Goal: Transaction & Acquisition: Purchase product/service

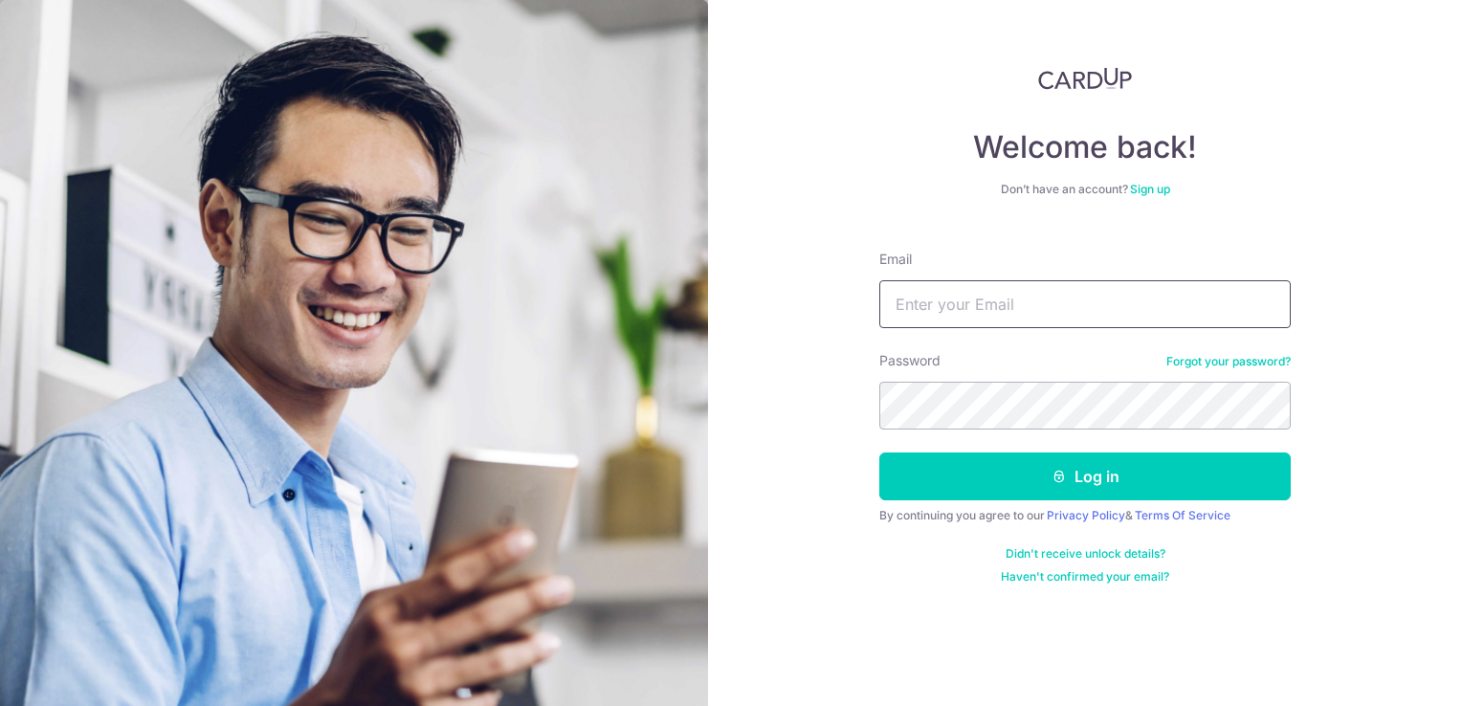
click at [925, 300] on input "Email" at bounding box center [1084, 304] width 411 height 48
type input "[PERSON_NAME][EMAIL_ADDRESS][DOMAIN_NAME]"
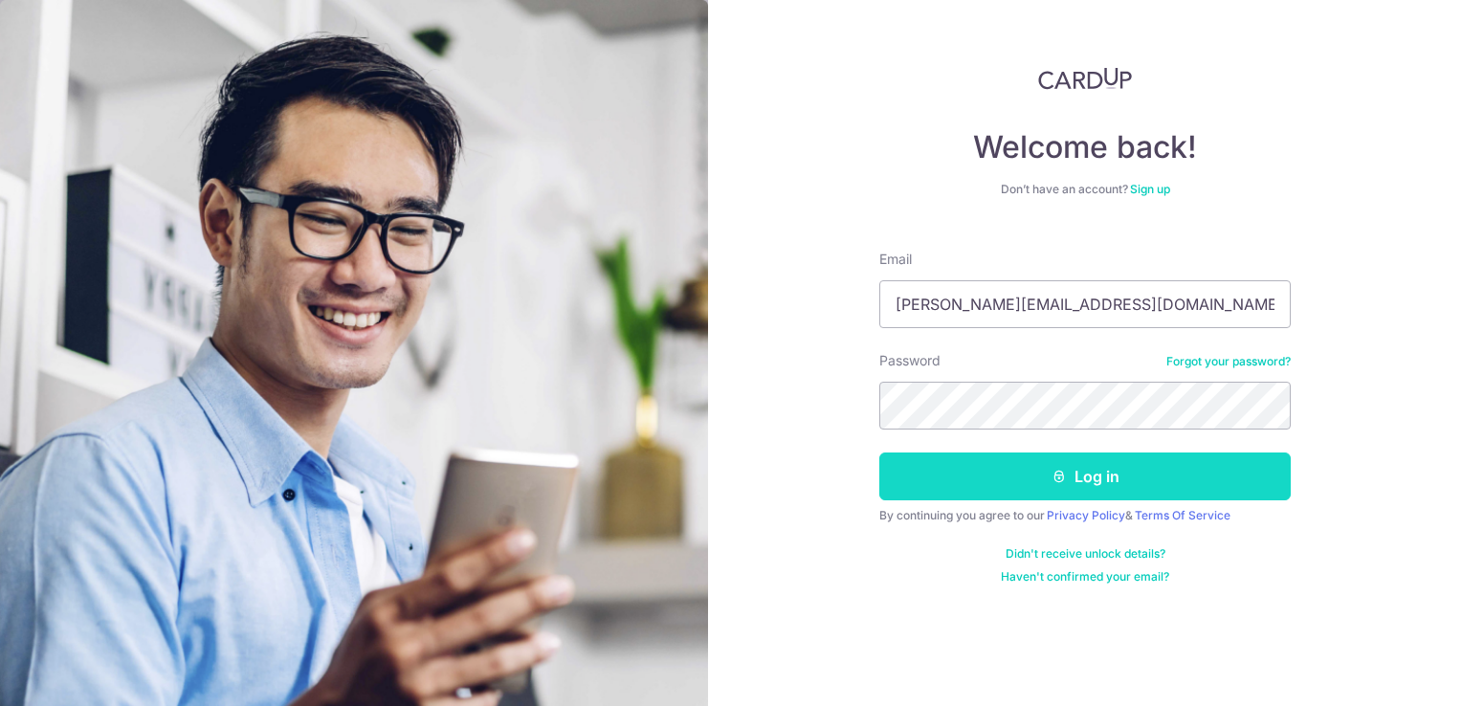
click at [983, 465] on button "Log in" at bounding box center [1084, 477] width 411 height 48
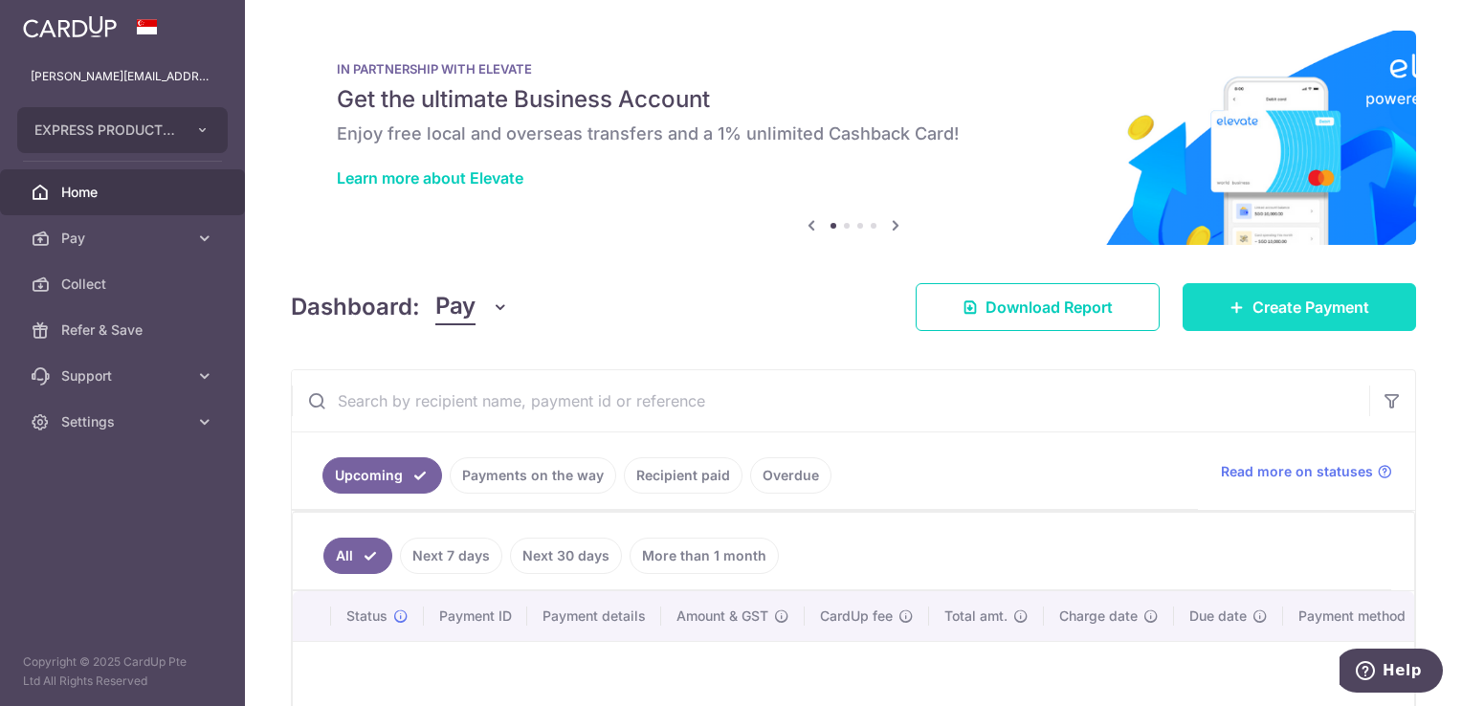
click at [1253, 304] on span "Create Payment" at bounding box center [1311, 307] width 117 height 23
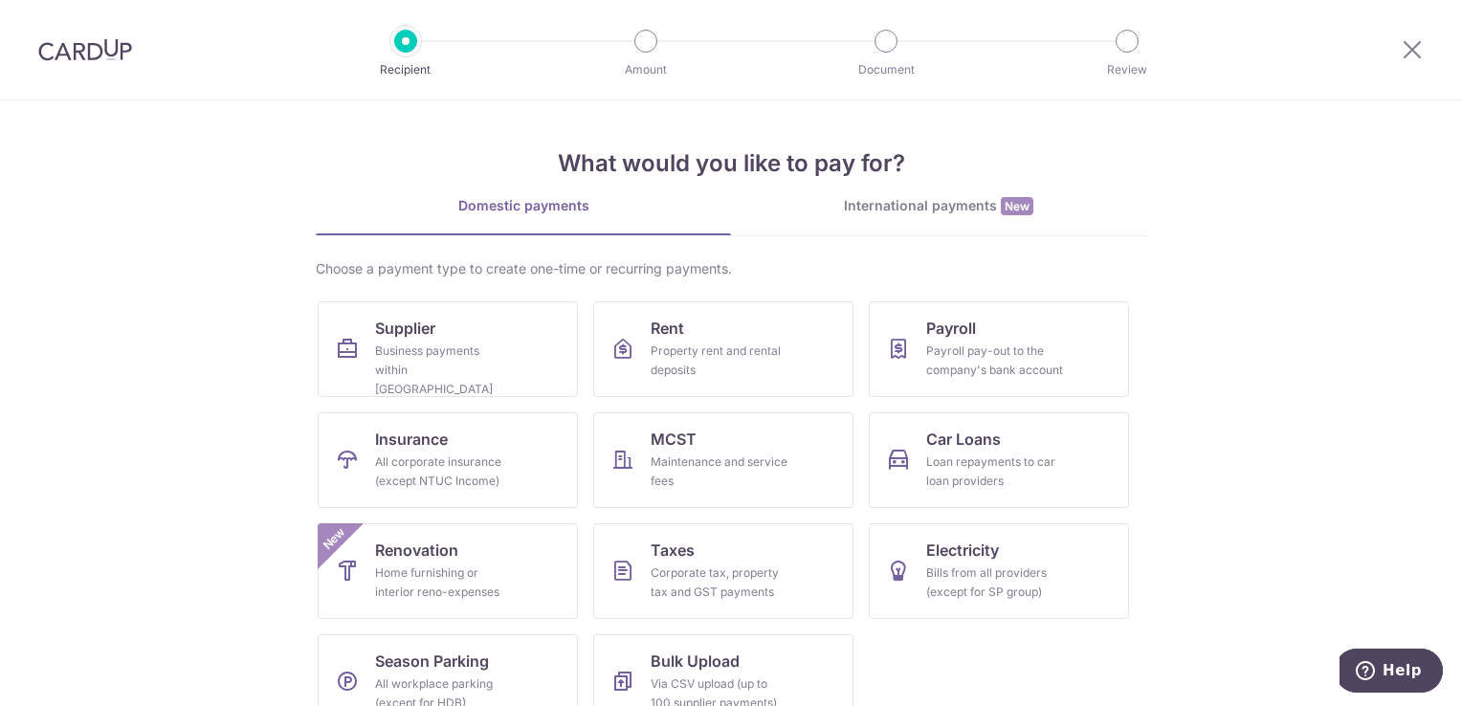
click at [991, 201] on div "International payments New" at bounding box center [938, 206] width 415 height 20
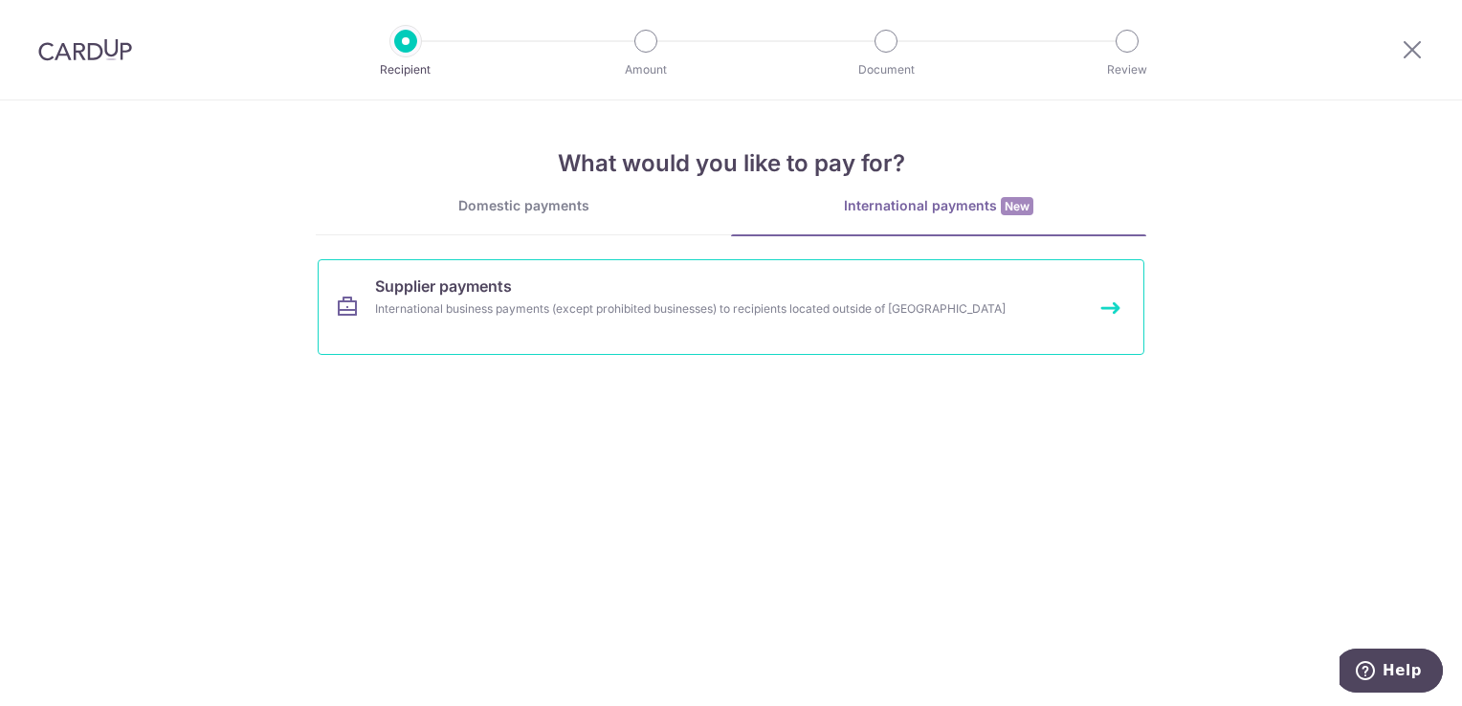
click at [662, 324] on link "Supplier payments International business payments (except prohibited businesses…" at bounding box center [731, 307] width 827 height 96
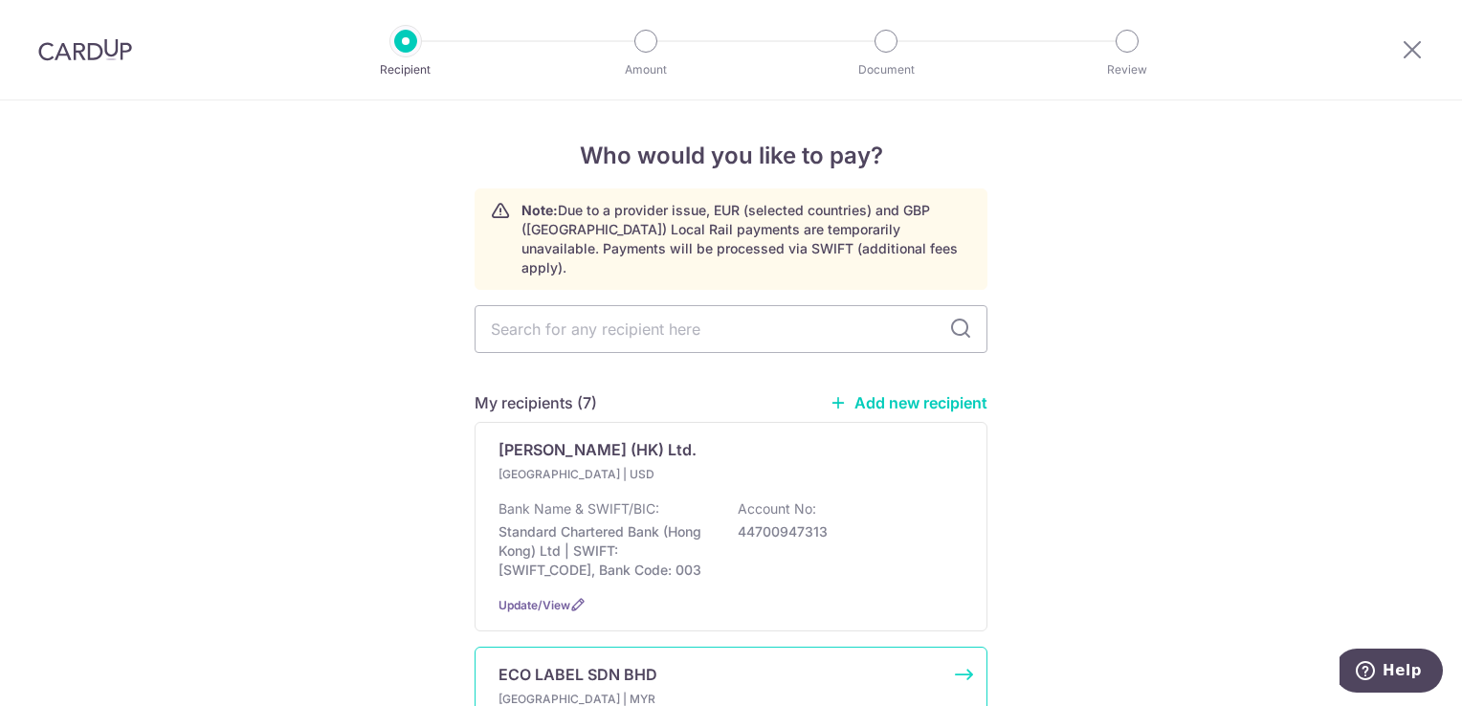
click at [659, 663] on div "ECO LABEL SDN BHD" at bounding box center [720, 674] width 442 height 23
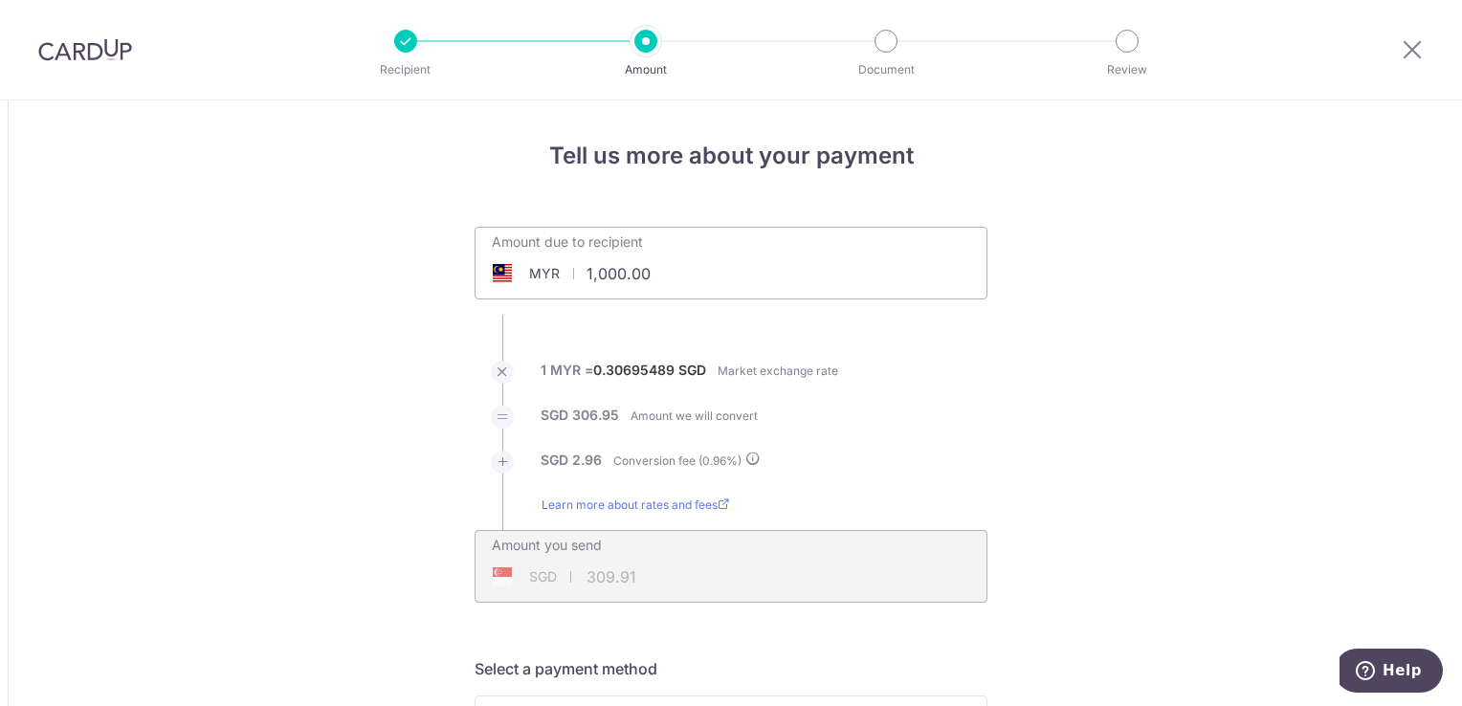
drag, startPoint x: 695, startPoint y: 262, endPoint x: 499, endPoint y: 279, distance: 196.0
click at [499, 279] on div "MYR 1,000.00 1000" at bounding box center [624, 274] width 296 height 44
type input "7,744.00"
type input "2,399.95"
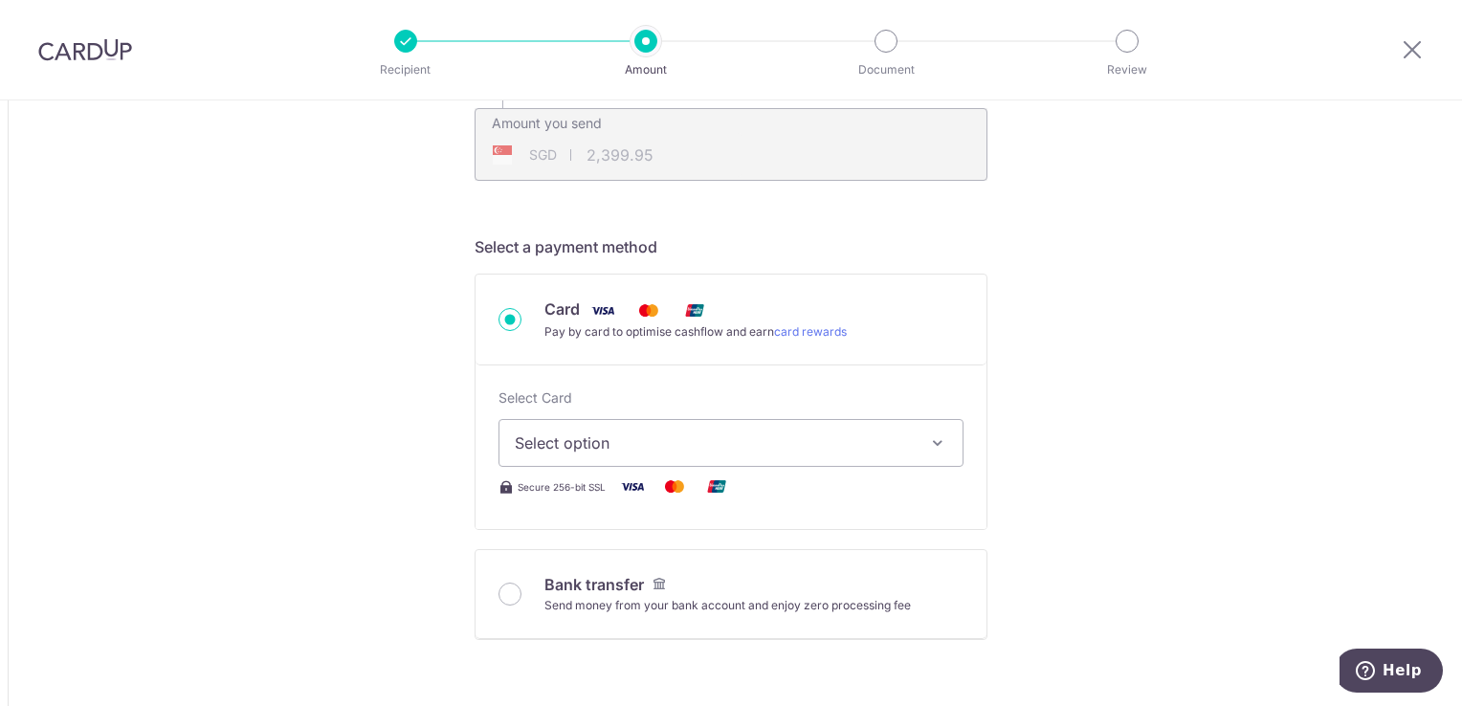
scroll to position [463, 0]
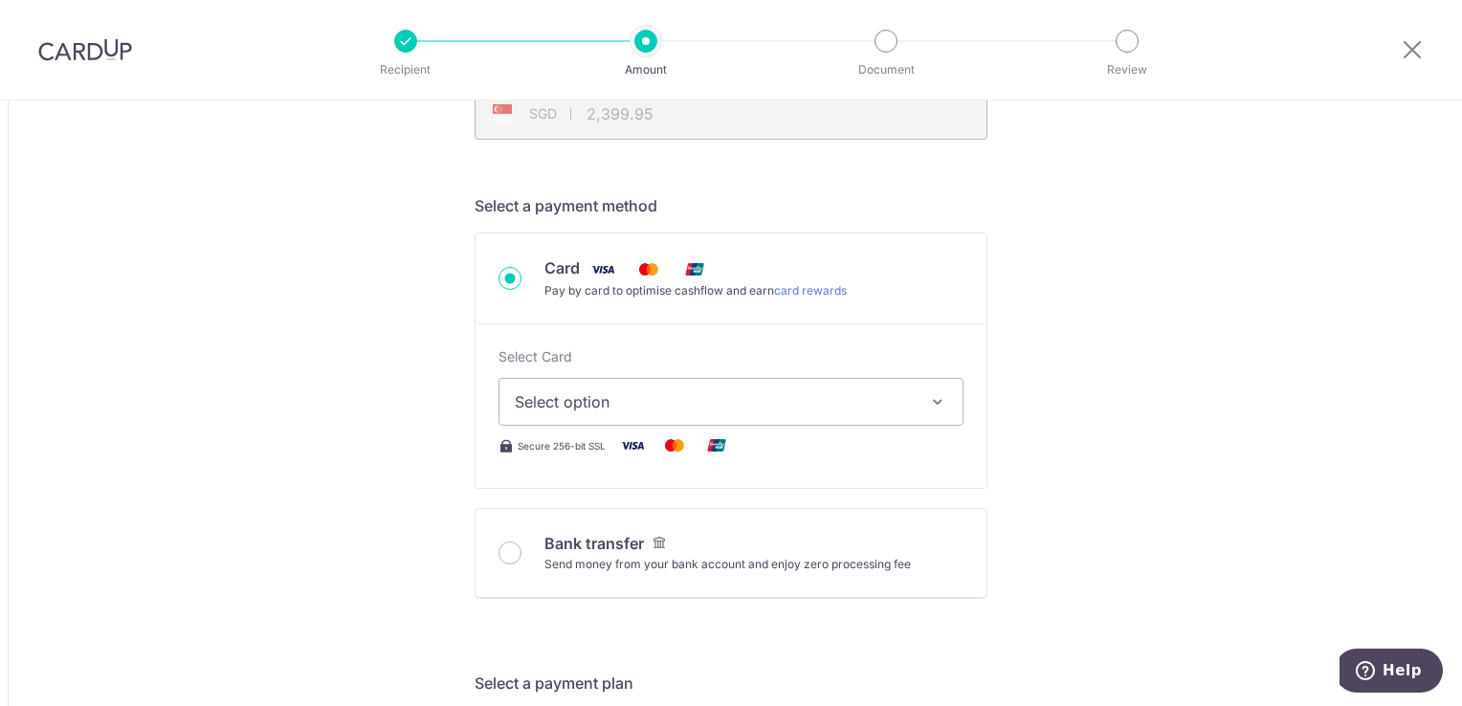
click at [938, 396] on icon "button" at bounding box center [937, 401] width 19 height 19
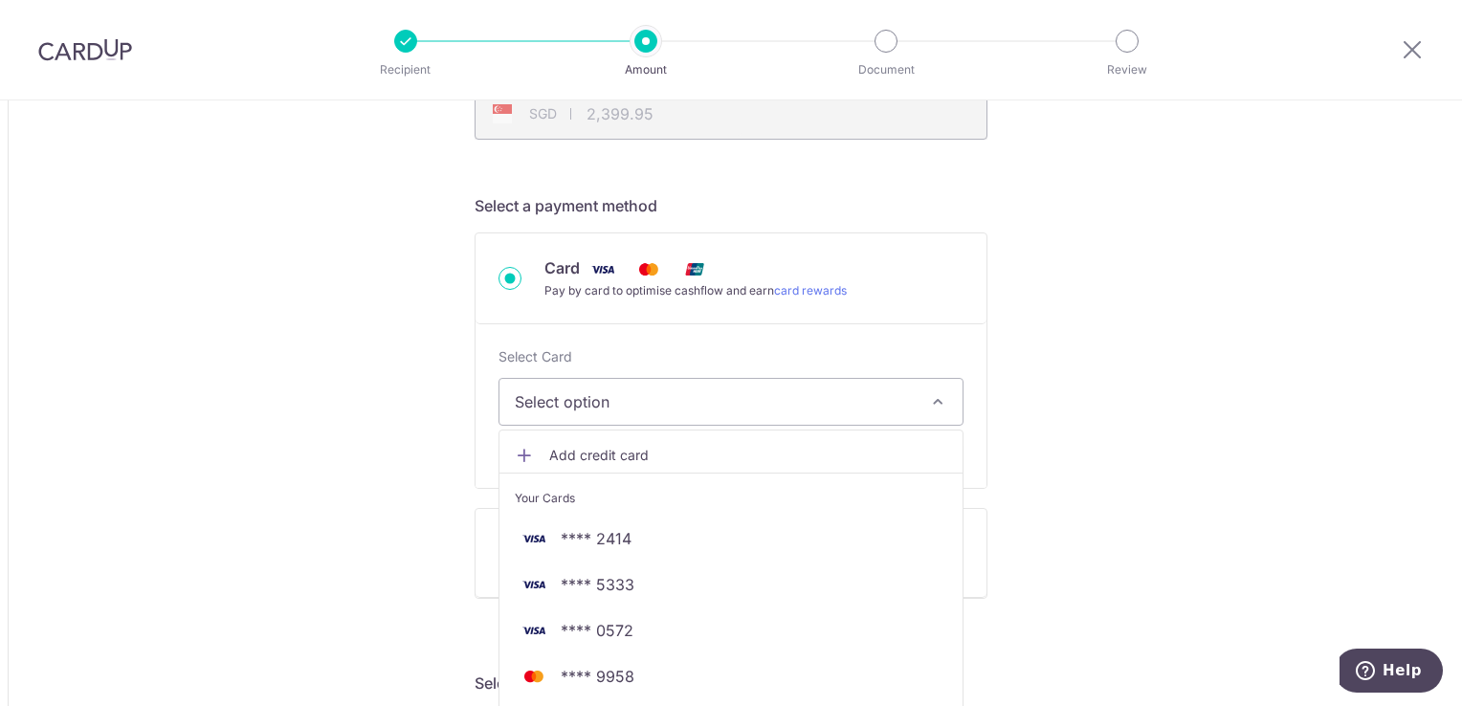
scroll to position [892, 0]
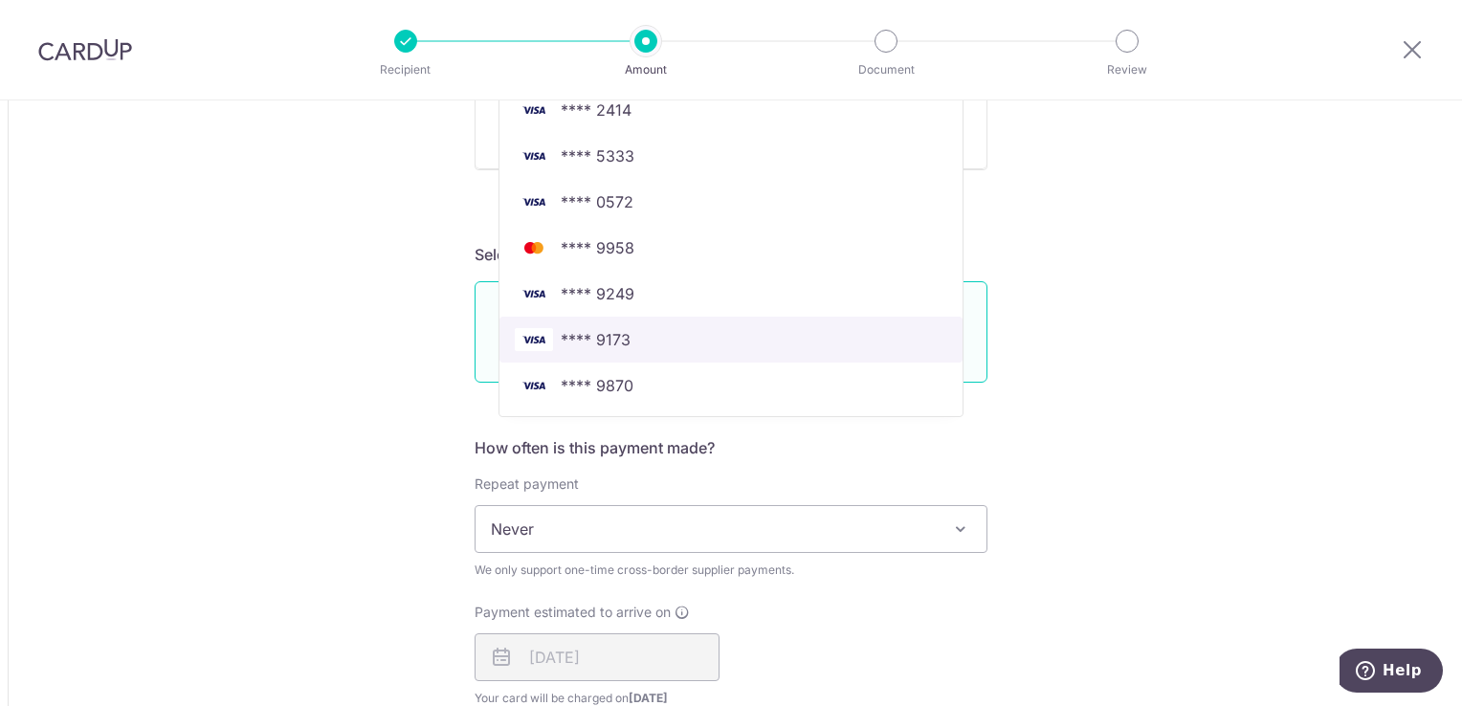
click at [687, 318] on link "**** 9173" at bounding box center [730, 340] width 463 height 46
type input "7,744.00"
type input "2,399.91"
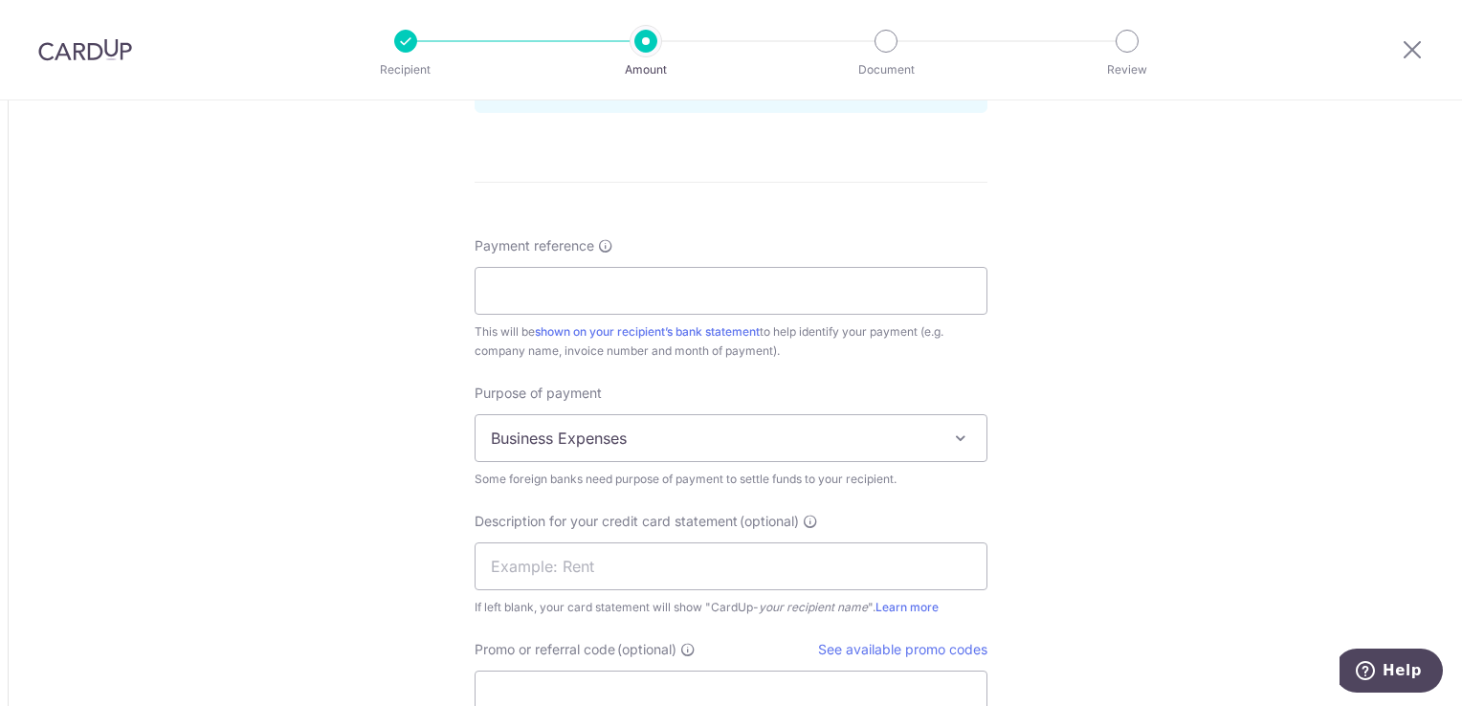
scroll to position [1719, 0]
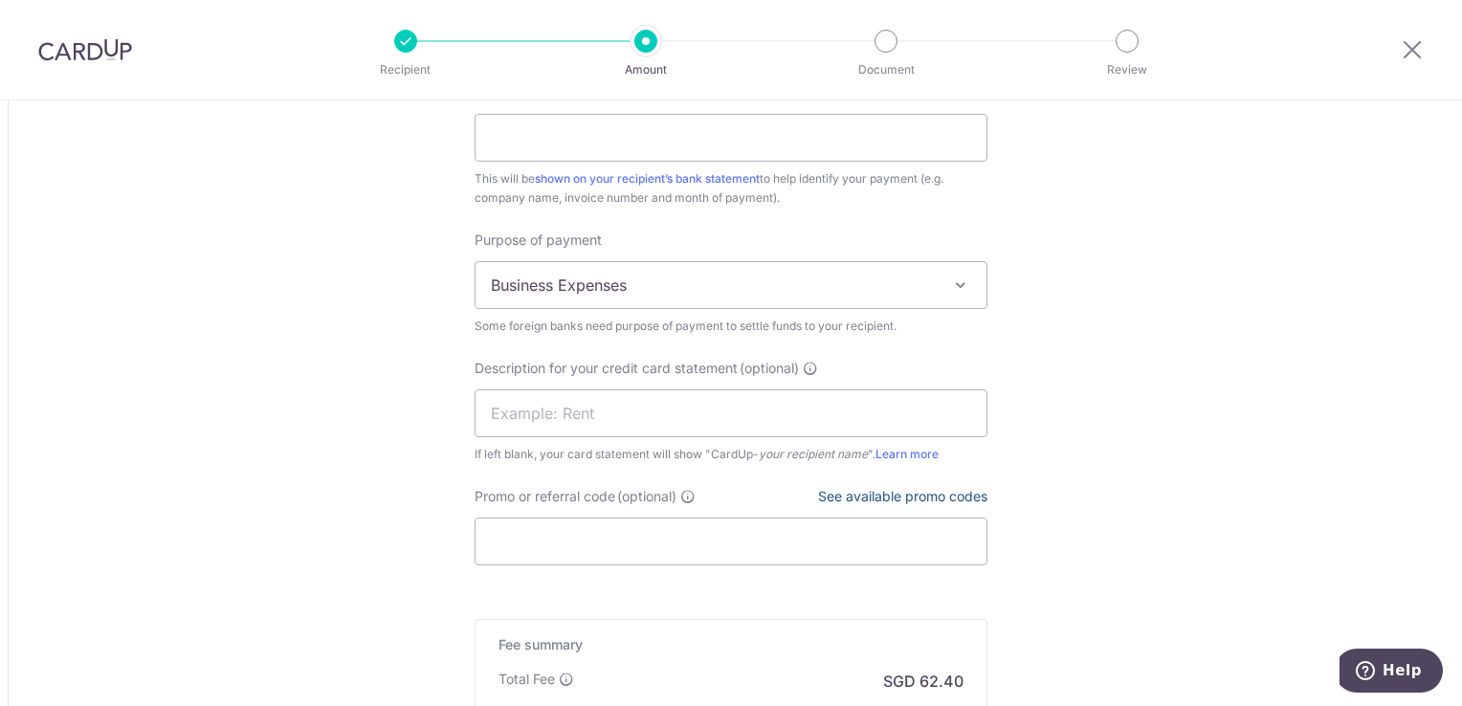
click at [929, 499] on link "See available promo codes" at bounding box center [902, 496] width 169 height 16
click at [557, 541] on input "Promo or referral code (optional)" at bounding box center [731, 542] width 513 height 48
paste input "BOFF185"
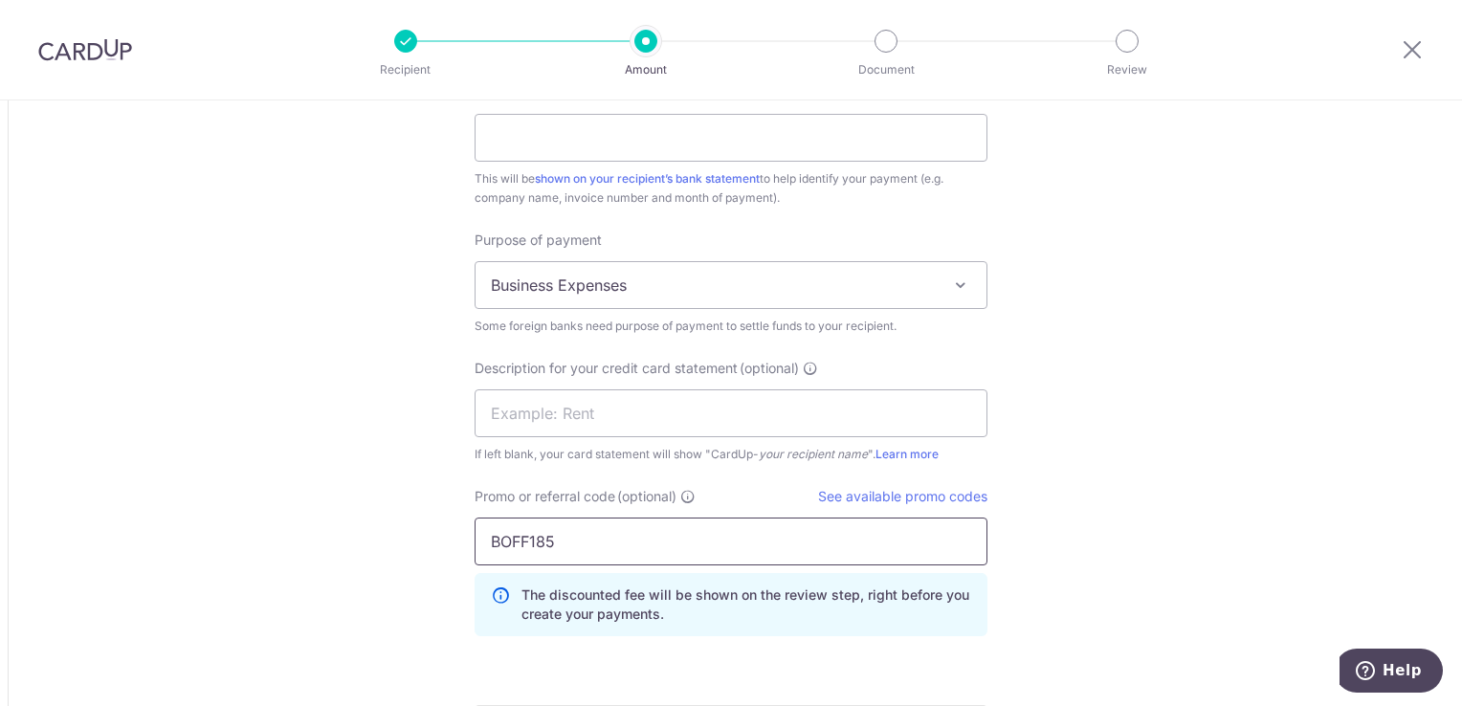
type input "BOFF185"
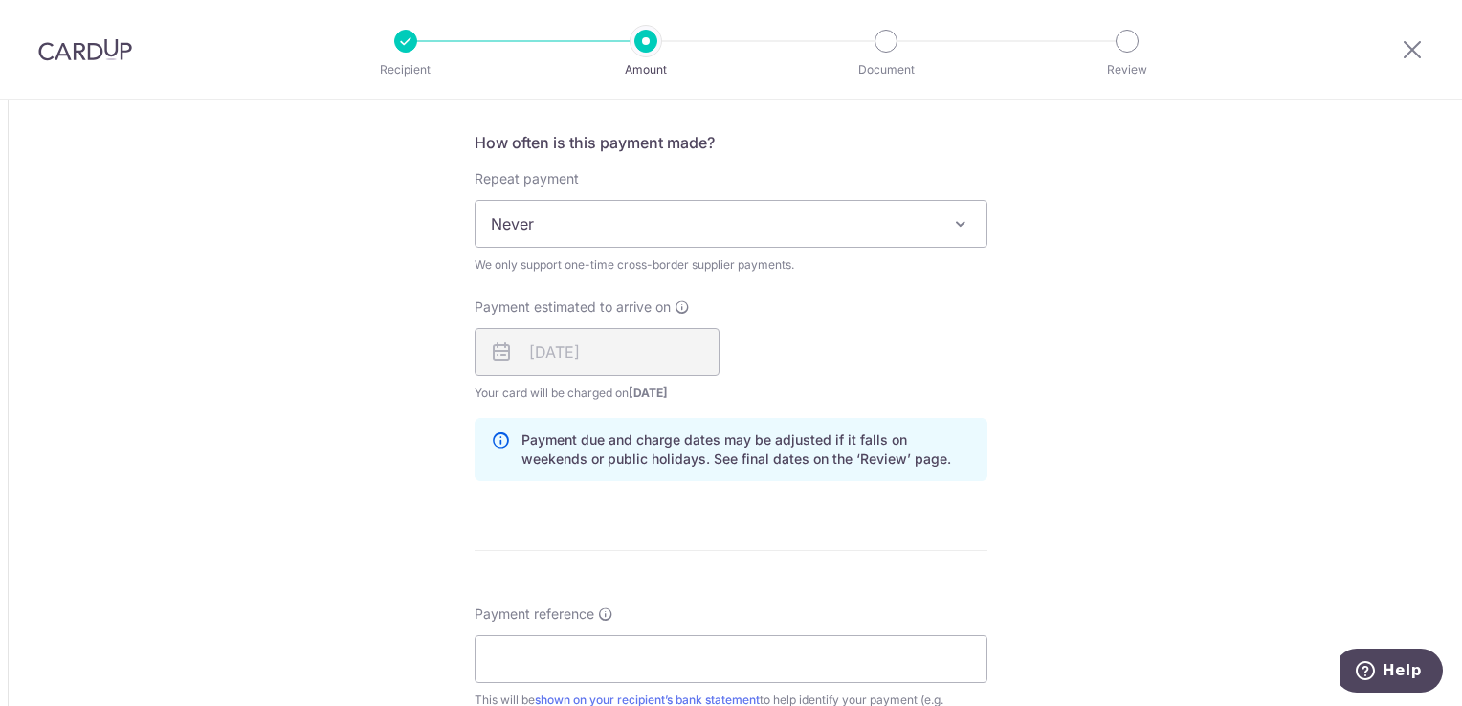
scroll to position [1285, 0]
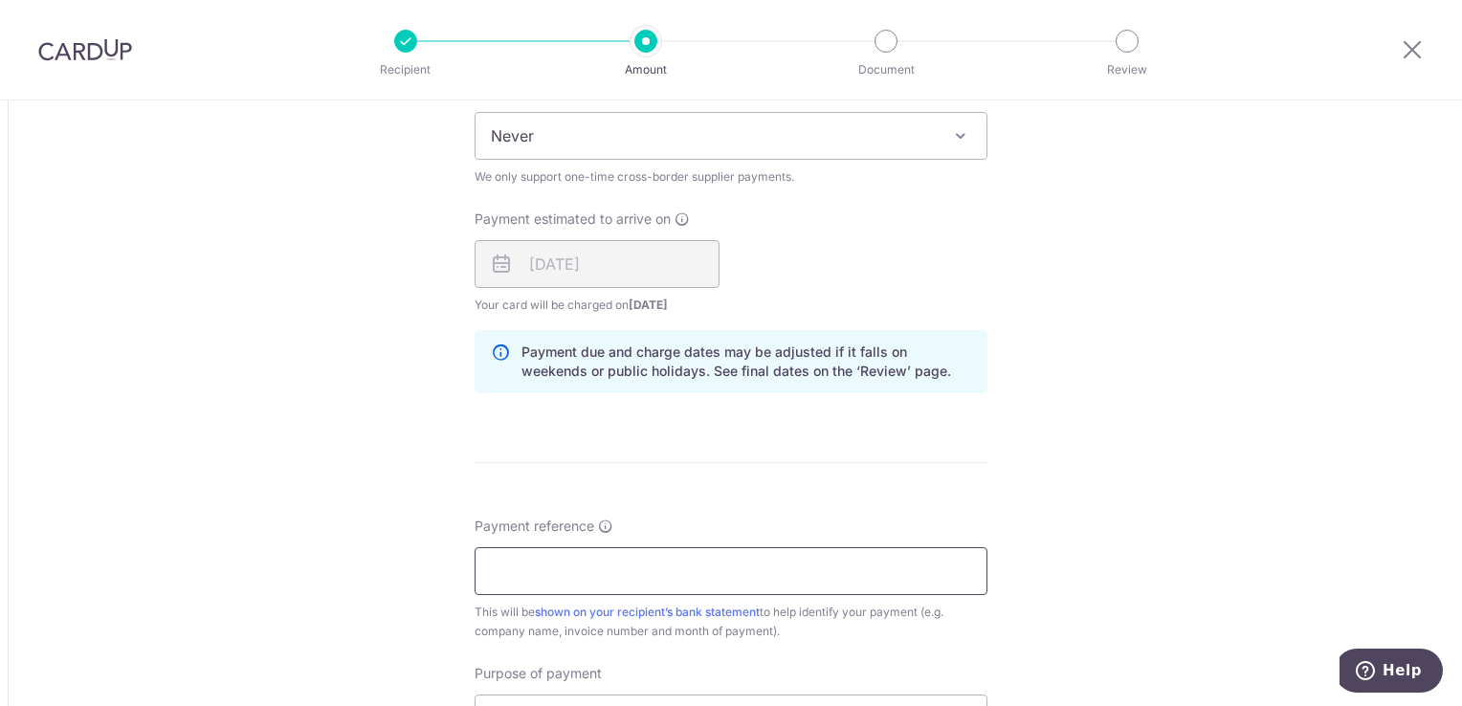
click at [695, 562] on input "Payment reference" at bounding box center [731, 571] width 513 height 48
type input "IN000170106"
click at [1321, 465] on div "Tell us more about your payment Amount due to recipient MYR 7,744.00 7744 1 MYR…" at bounding box center [731, 148] width 1462 height 2666
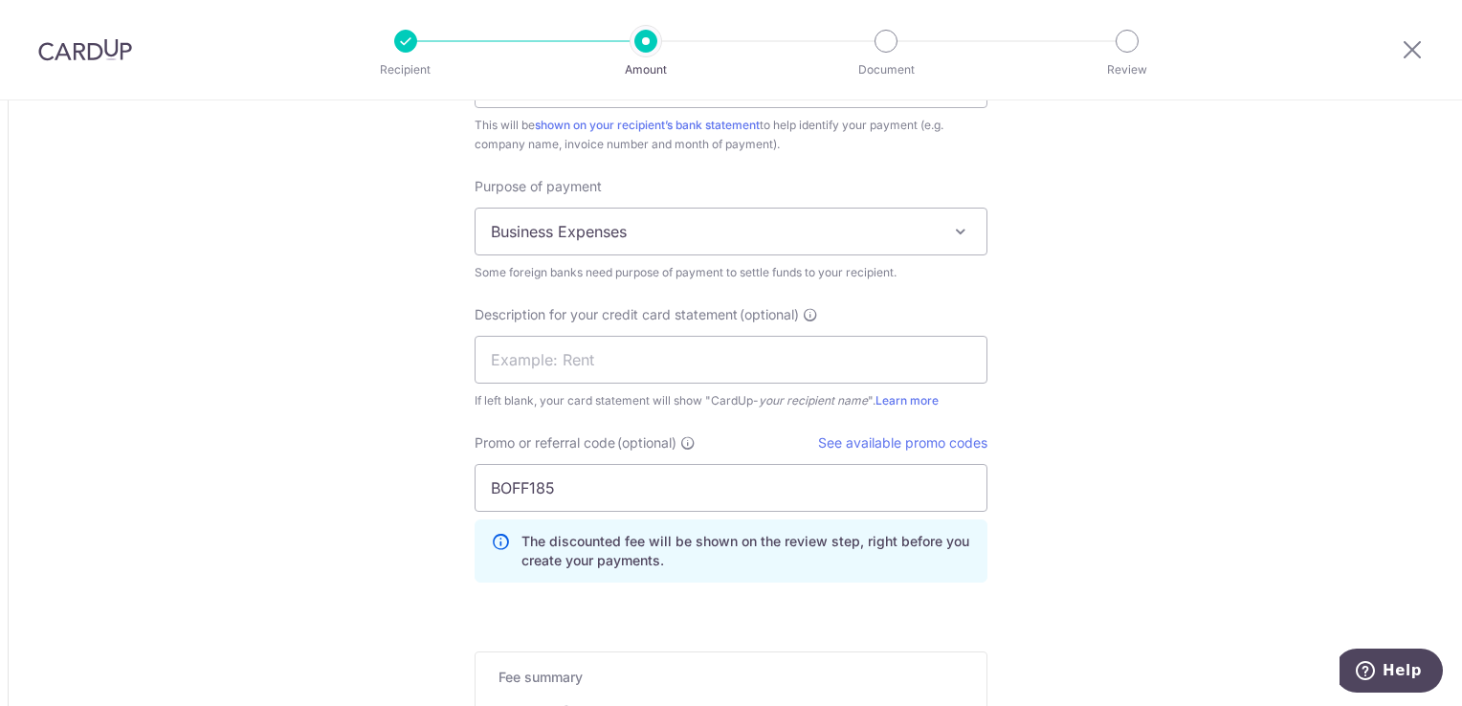
scroll to position [2055, 0]
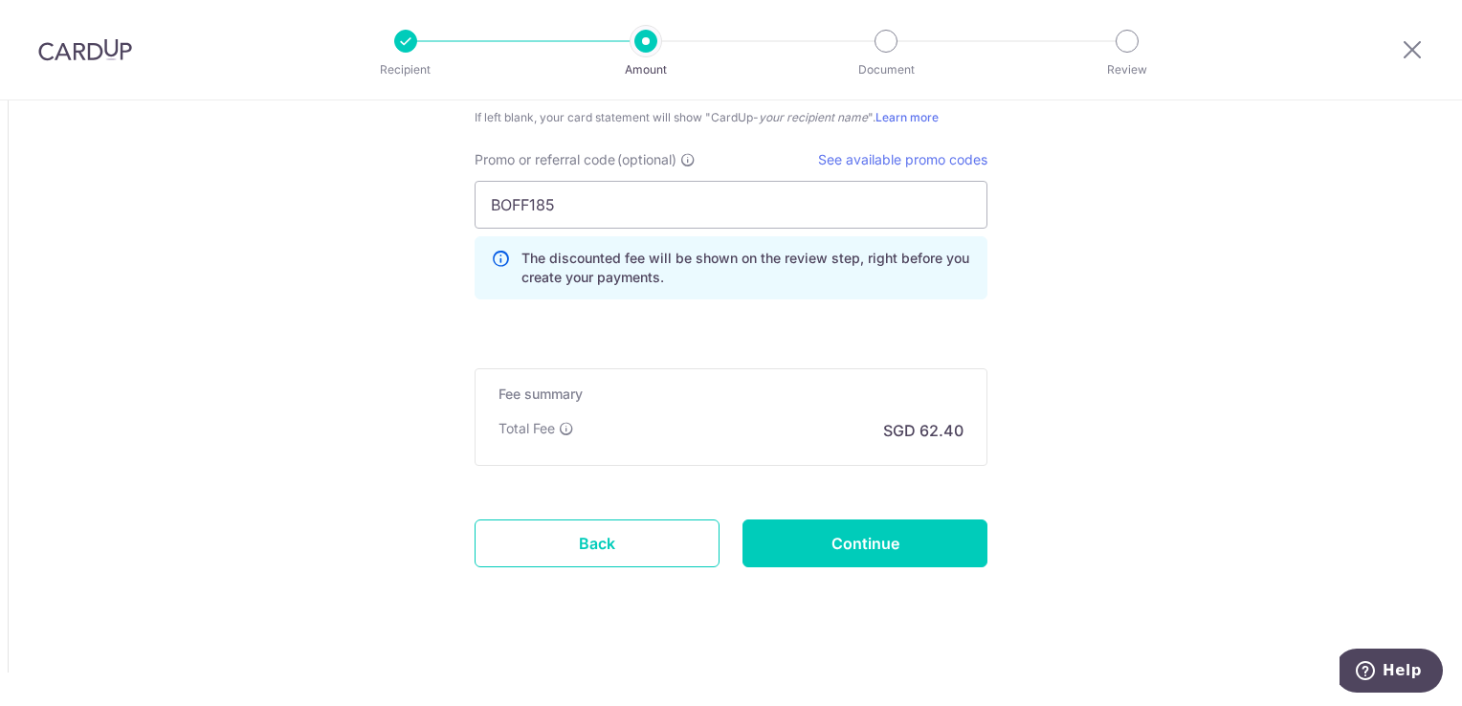
click at [922, 545] on input "Continue" at bounding box center [865, 544] width 245 height 48
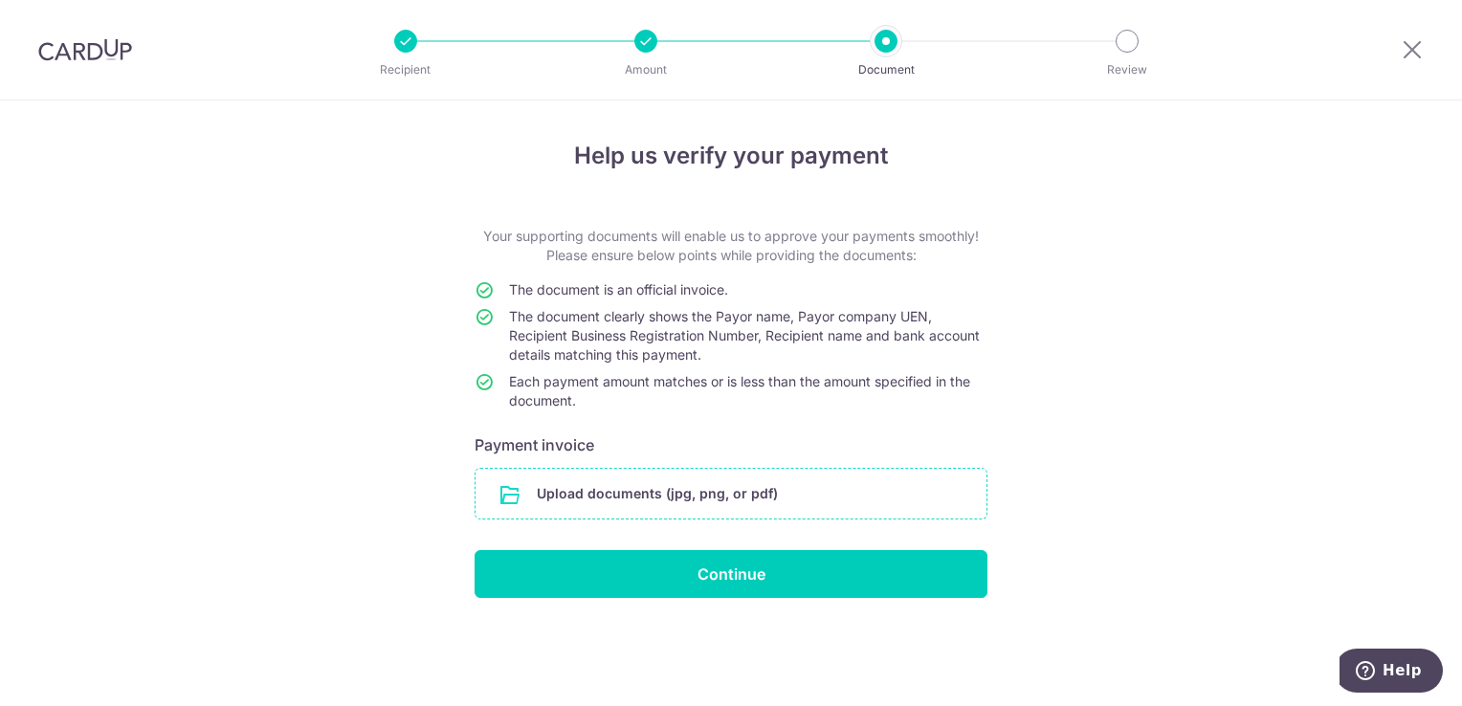
click at [664, 516] on input "file" at bounding box center [731, 494] width 511 height 50
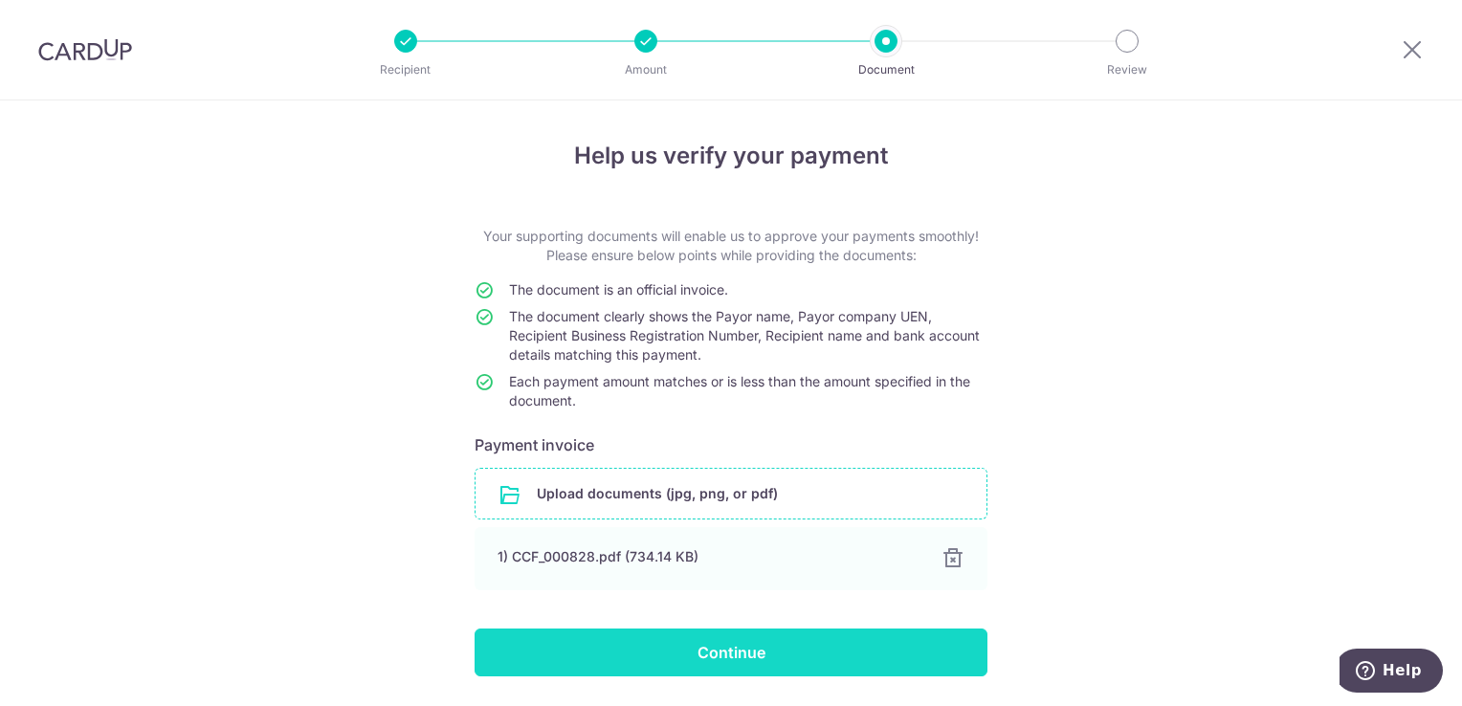
click at [693, 653] on input "Continue" at bounding box center [731, 653] width 513 height 48
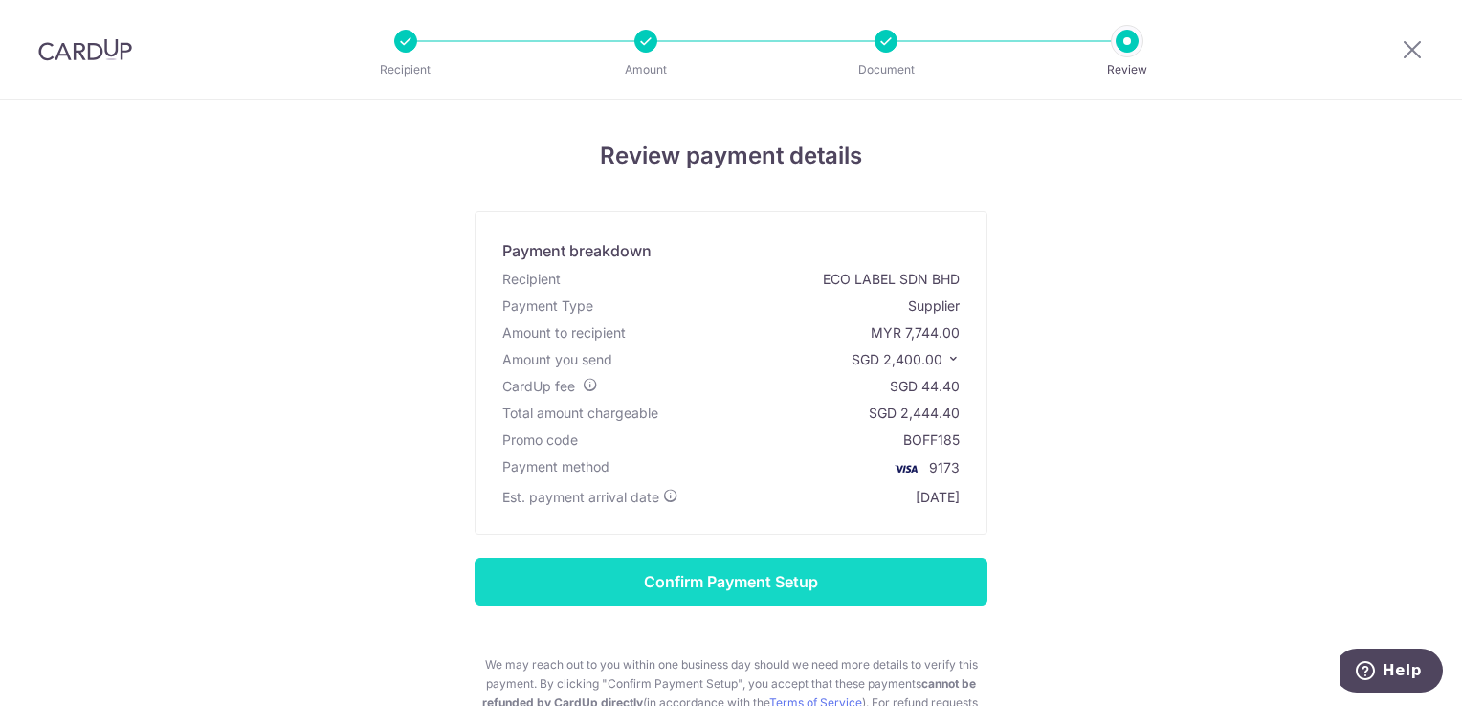
click at [686, 580] on input "Confirm Payment Setup" at bounding box center [731, 582] width 513 height 48
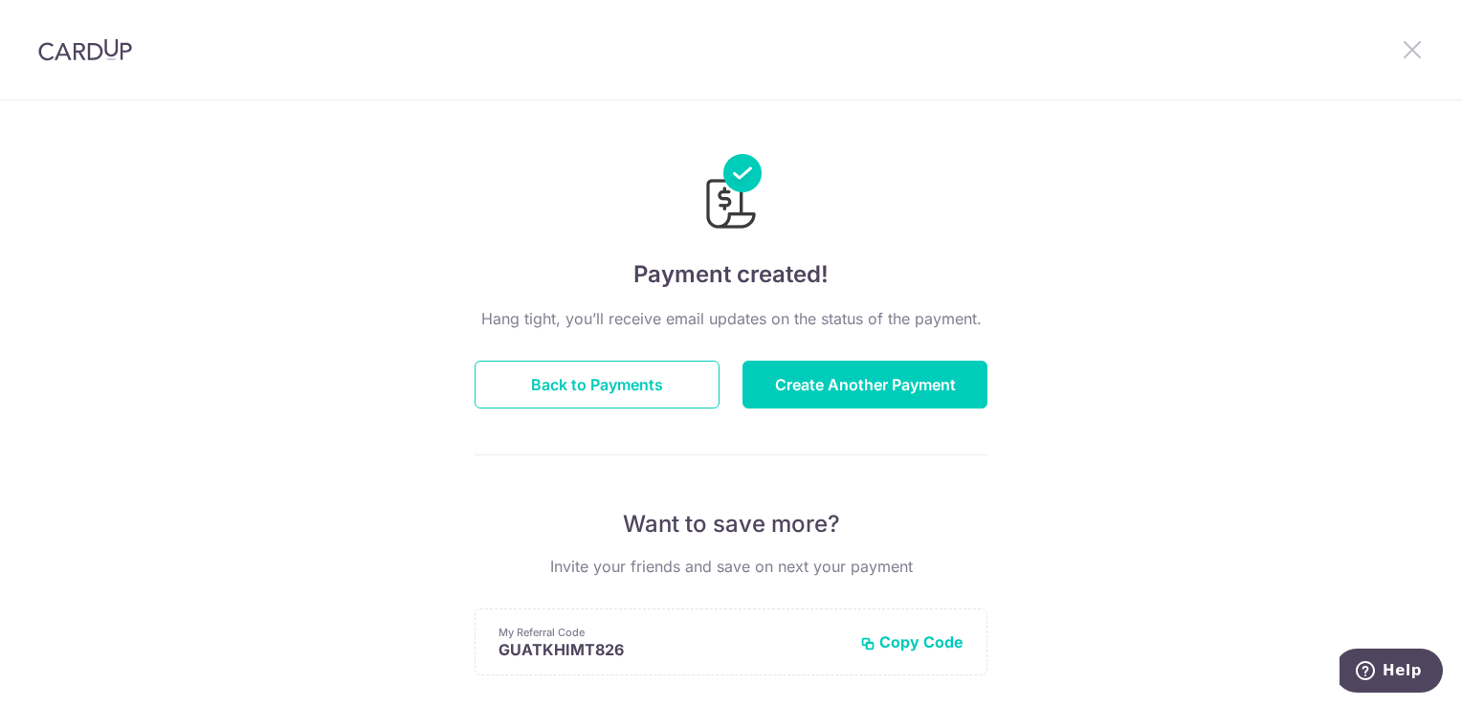
click at [1416, 54] on icon at bounding box center [1412, 49] width 23 height 24
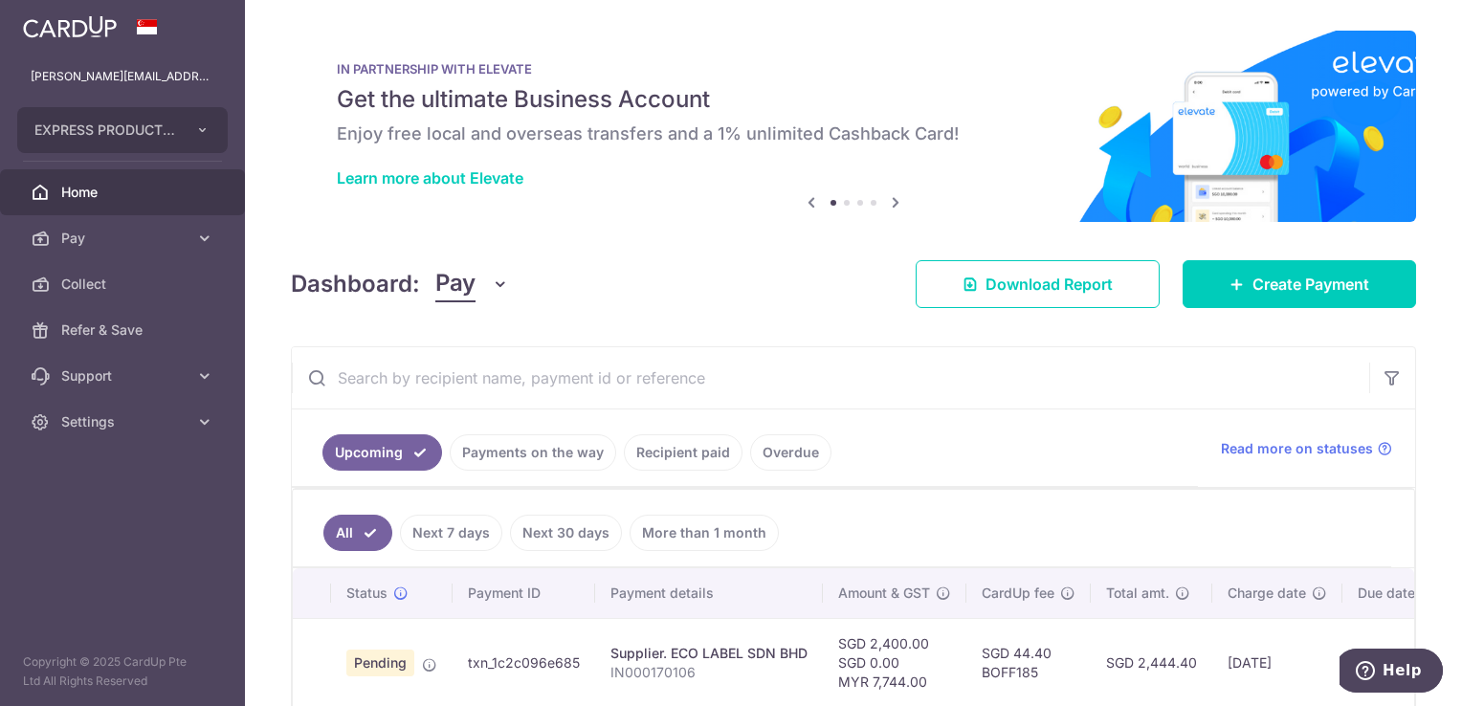
scroll to position [100, 0]
